Goal: Book appointment/travel/reservation

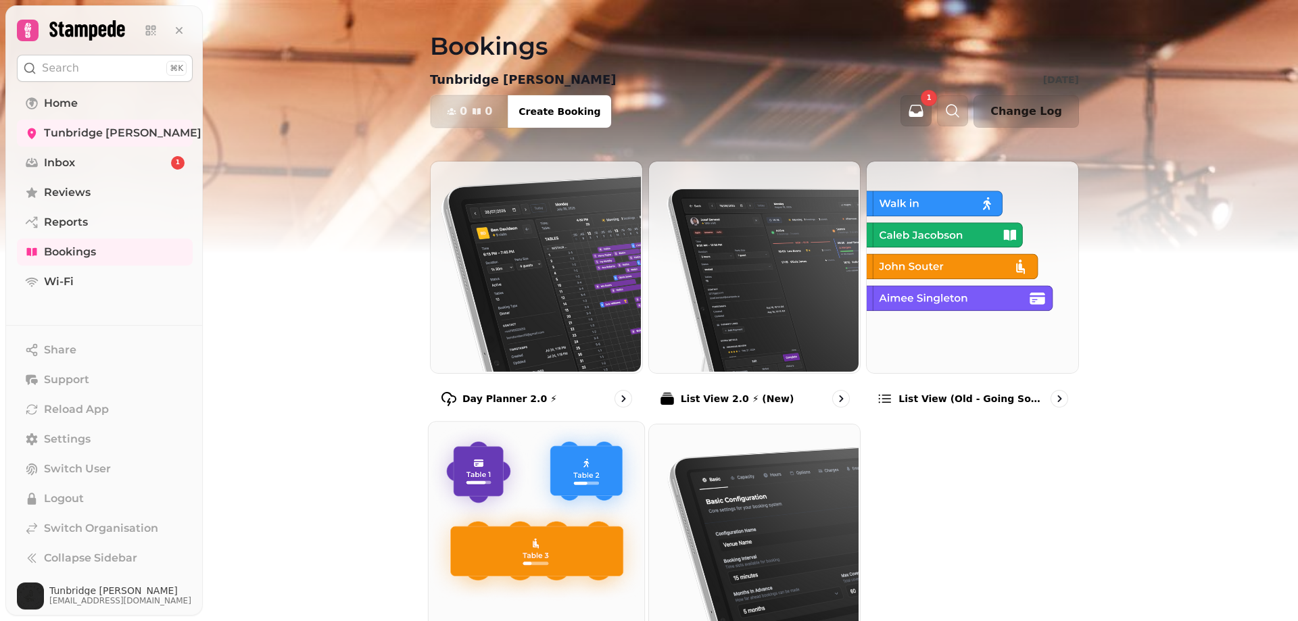
click at [487, 531] on img at bounding box center [535, 528] width 216 height 216
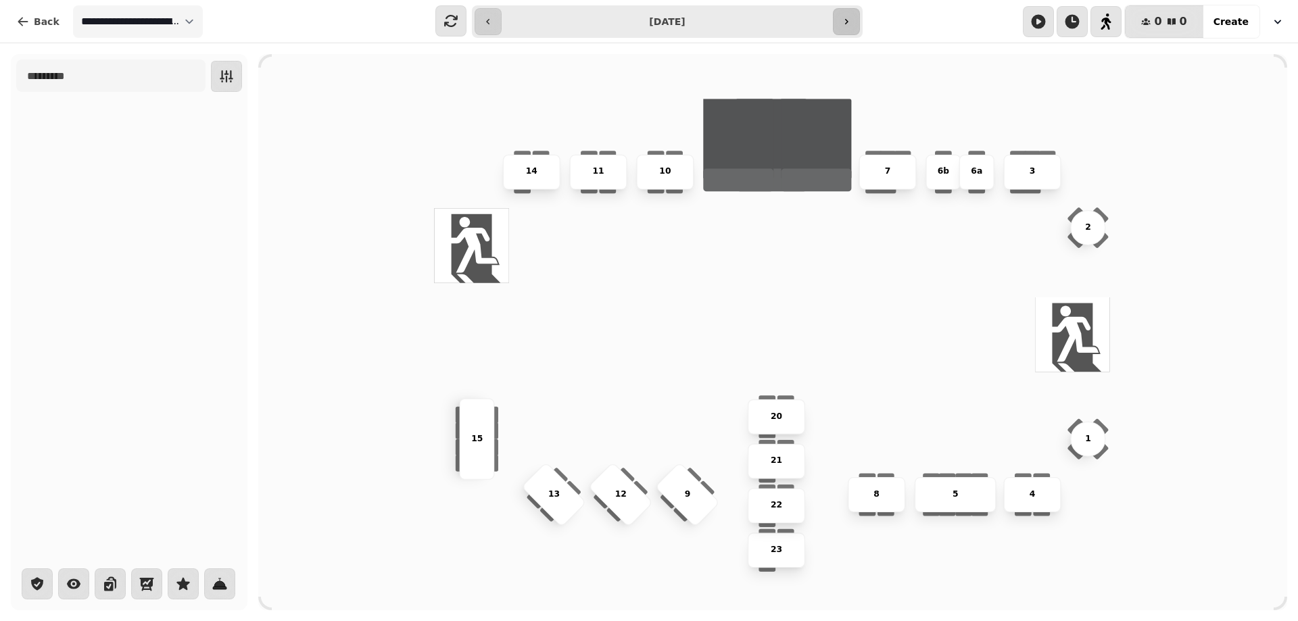
click at [852, 24] on button "button" at bounding box center [846, 21] width 27 height 27
